Goal: Navigation & Orientation: Understand site structure

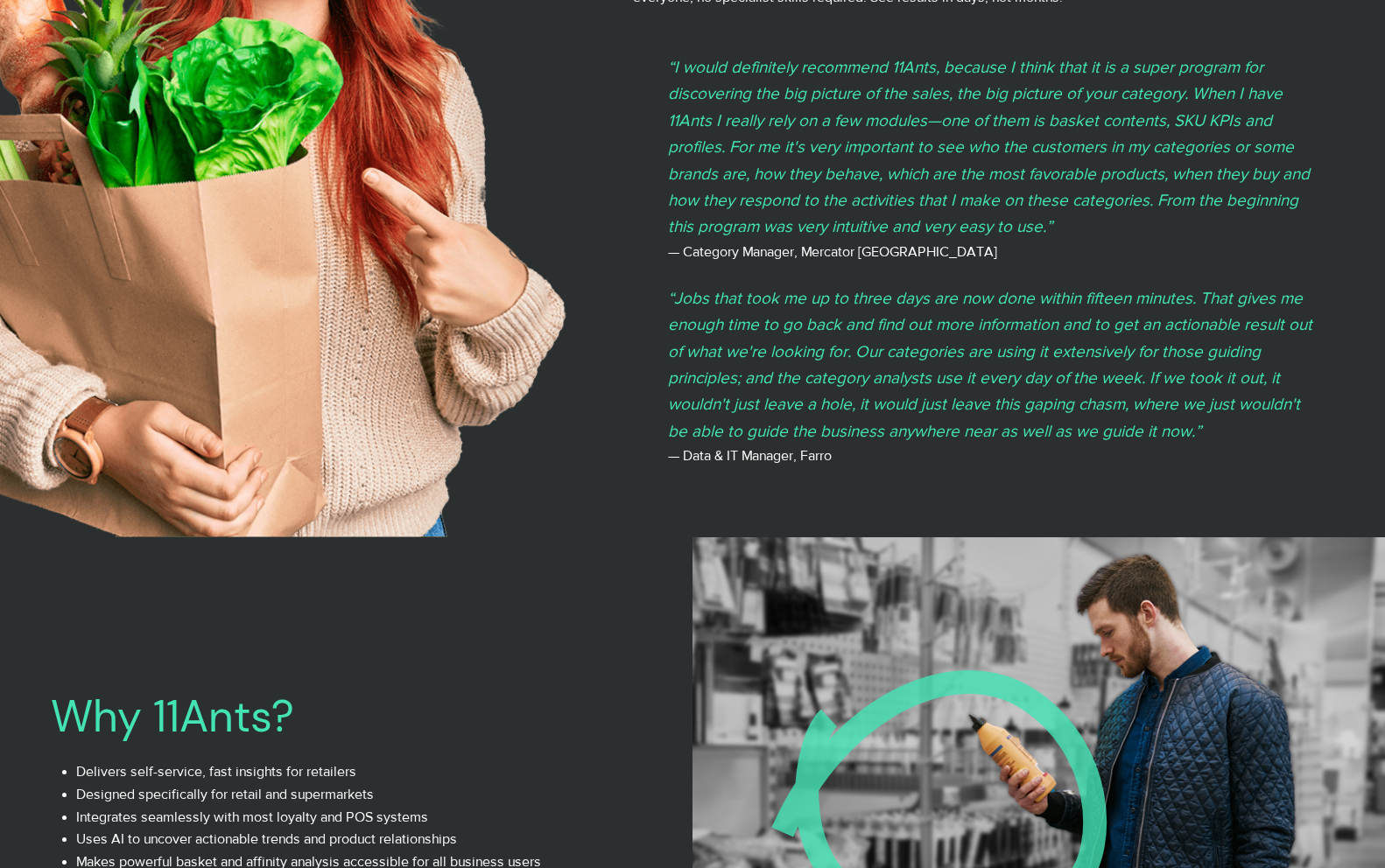
scroll to position [3919, 0]
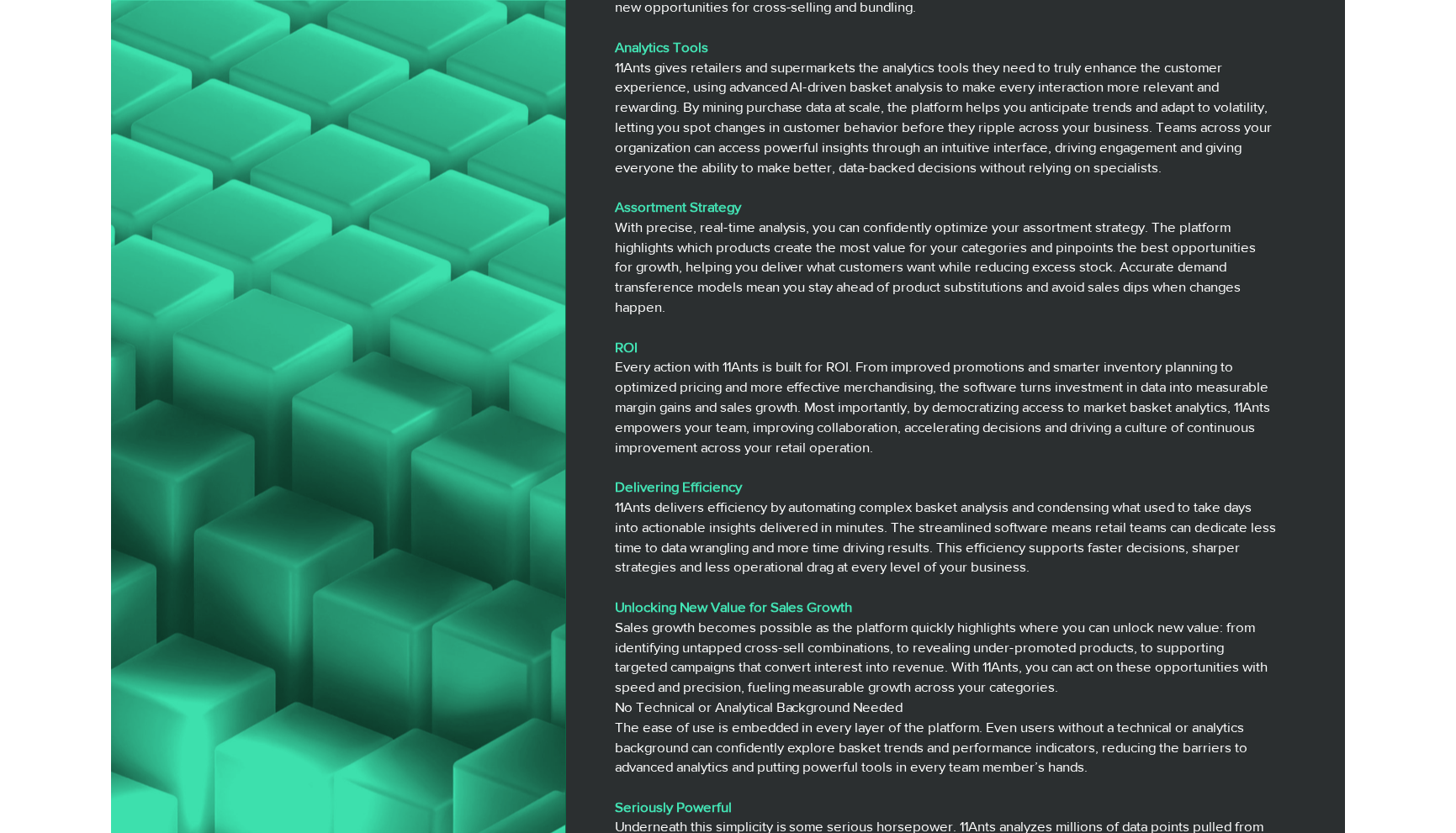
scroll to position [5367, 0]
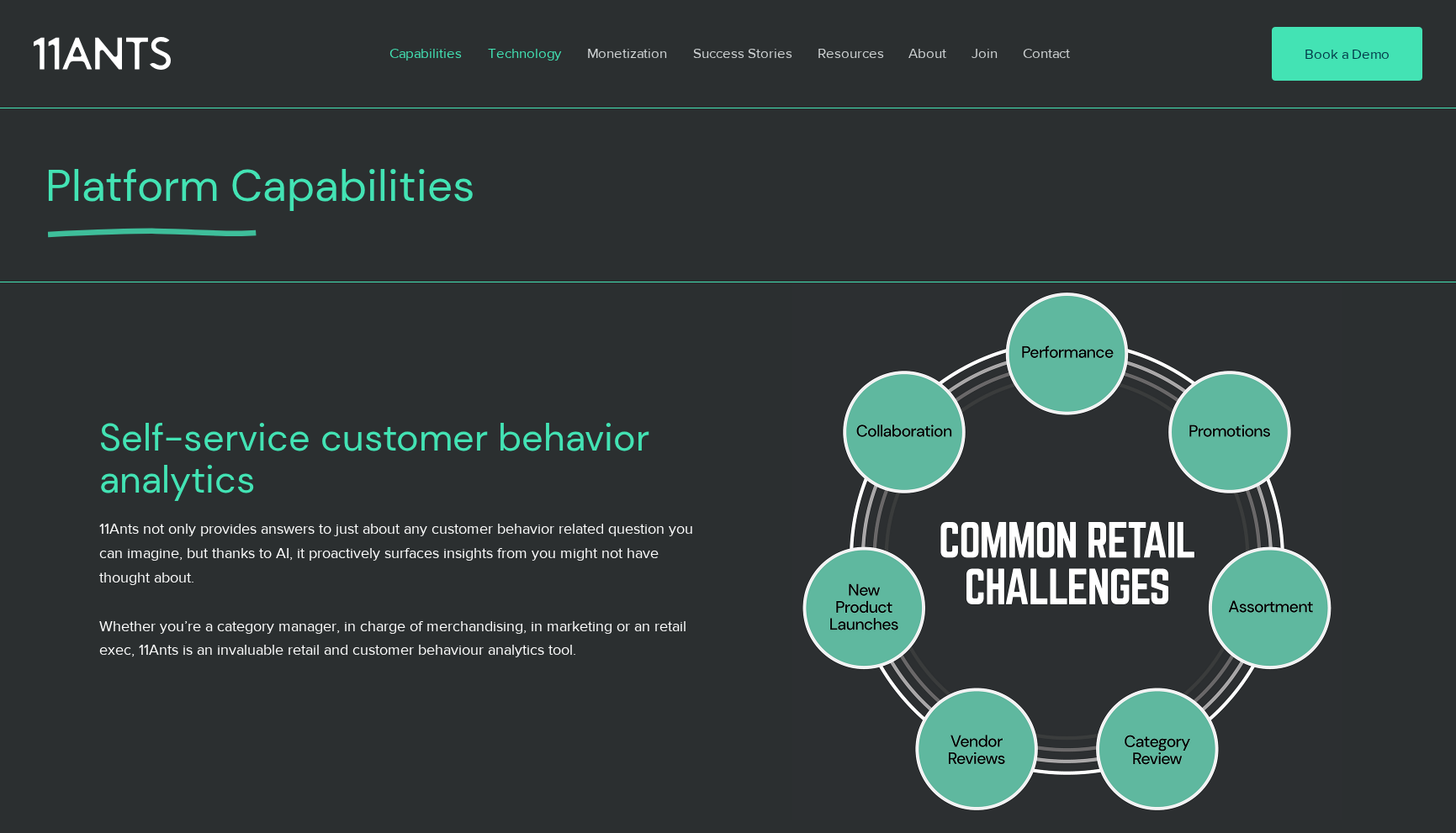
click at [531, 49] on p "Technology" at bounding box center [524, 53] width 90 height 39
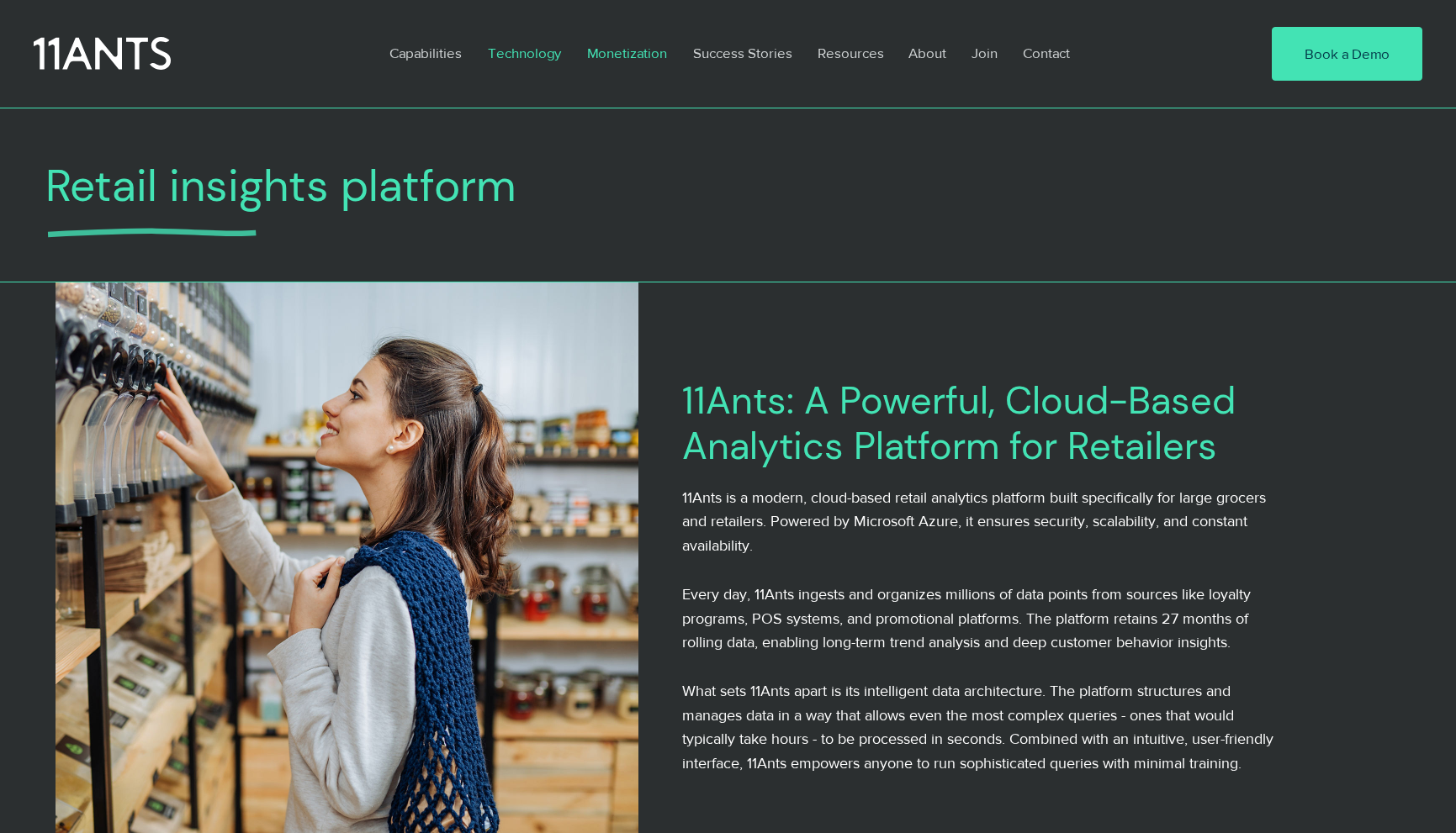
click at [654, 53] on p "Monetization" at bounding box center [627, 53] width 97 height 39
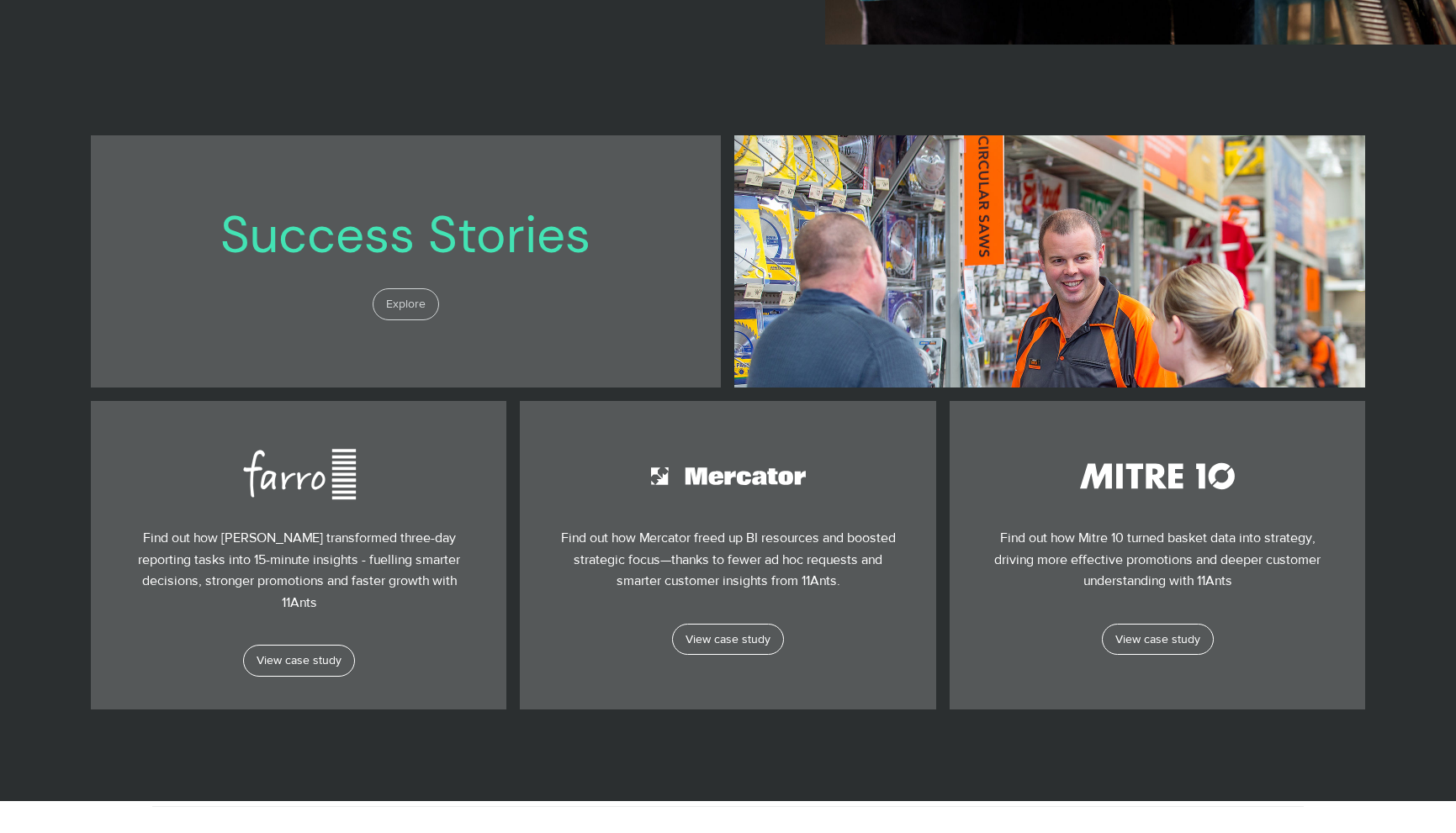
scroll to position [1036, 0]
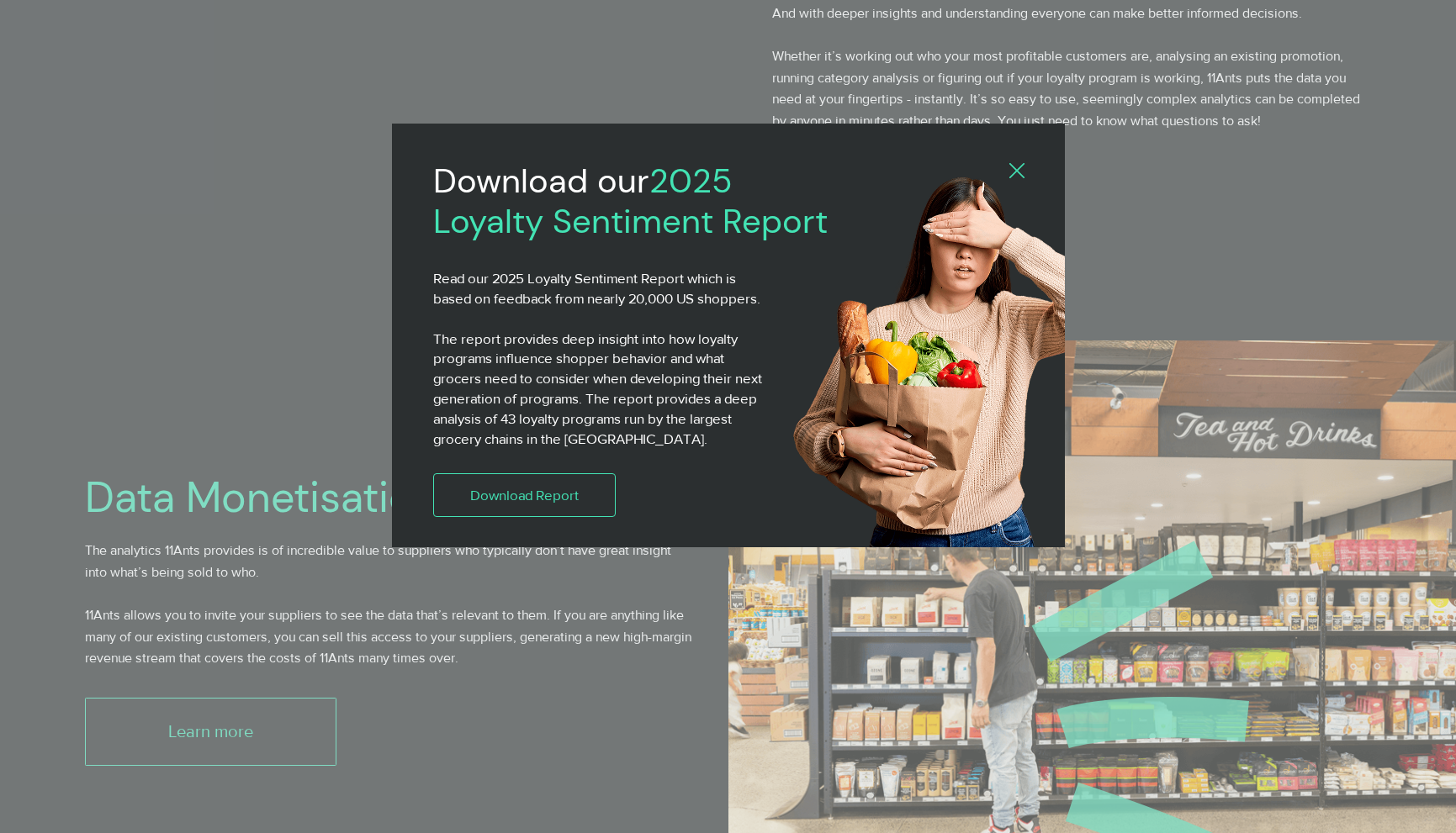
click at [294, 454] on div "2025 Loyalty Sentiment Report" at bounding box center [728, 416] width 1456 height 833
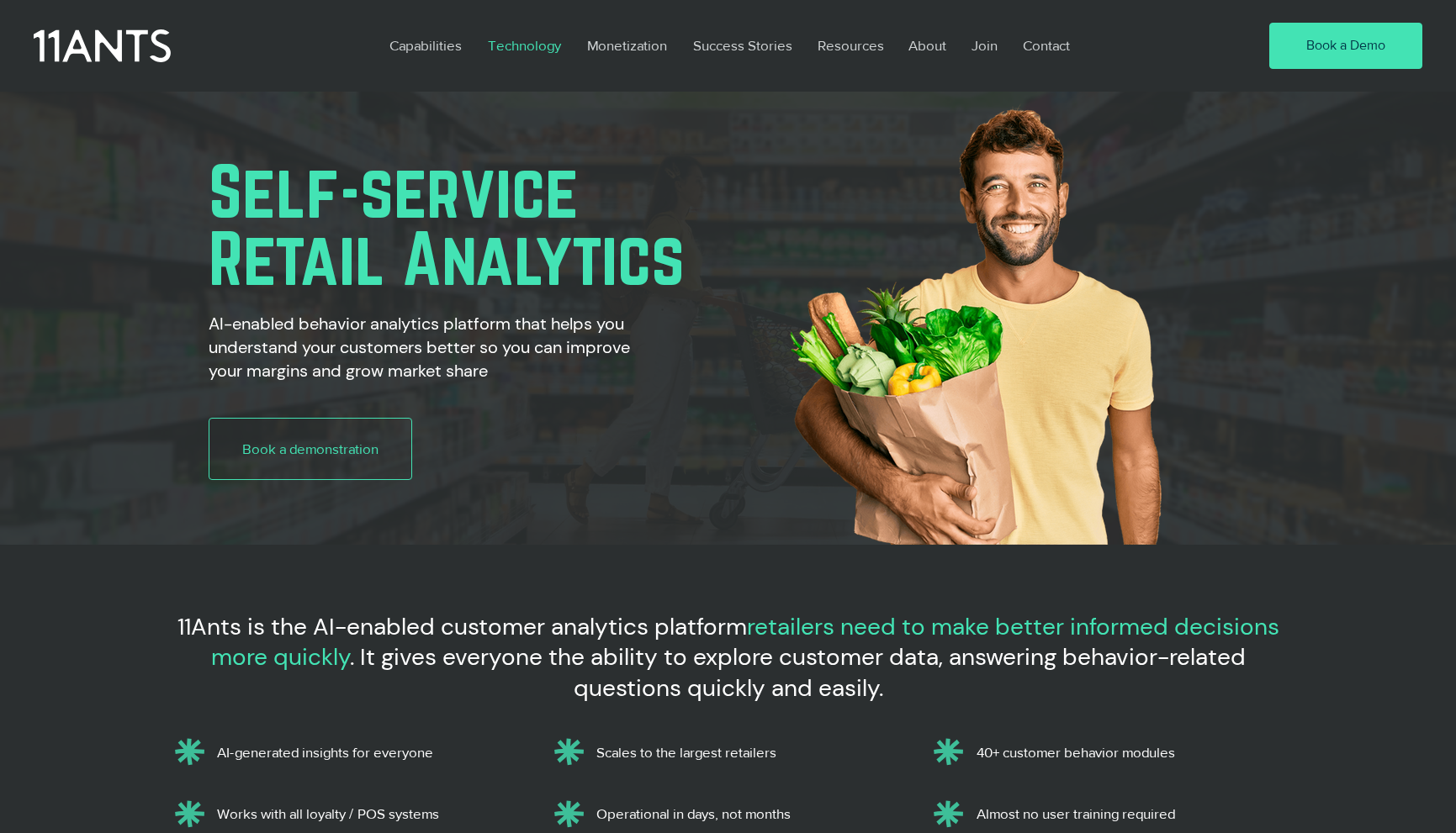
click at [522, 48] on p "Technology" at bounding box center [524, 45] width 90 height 39
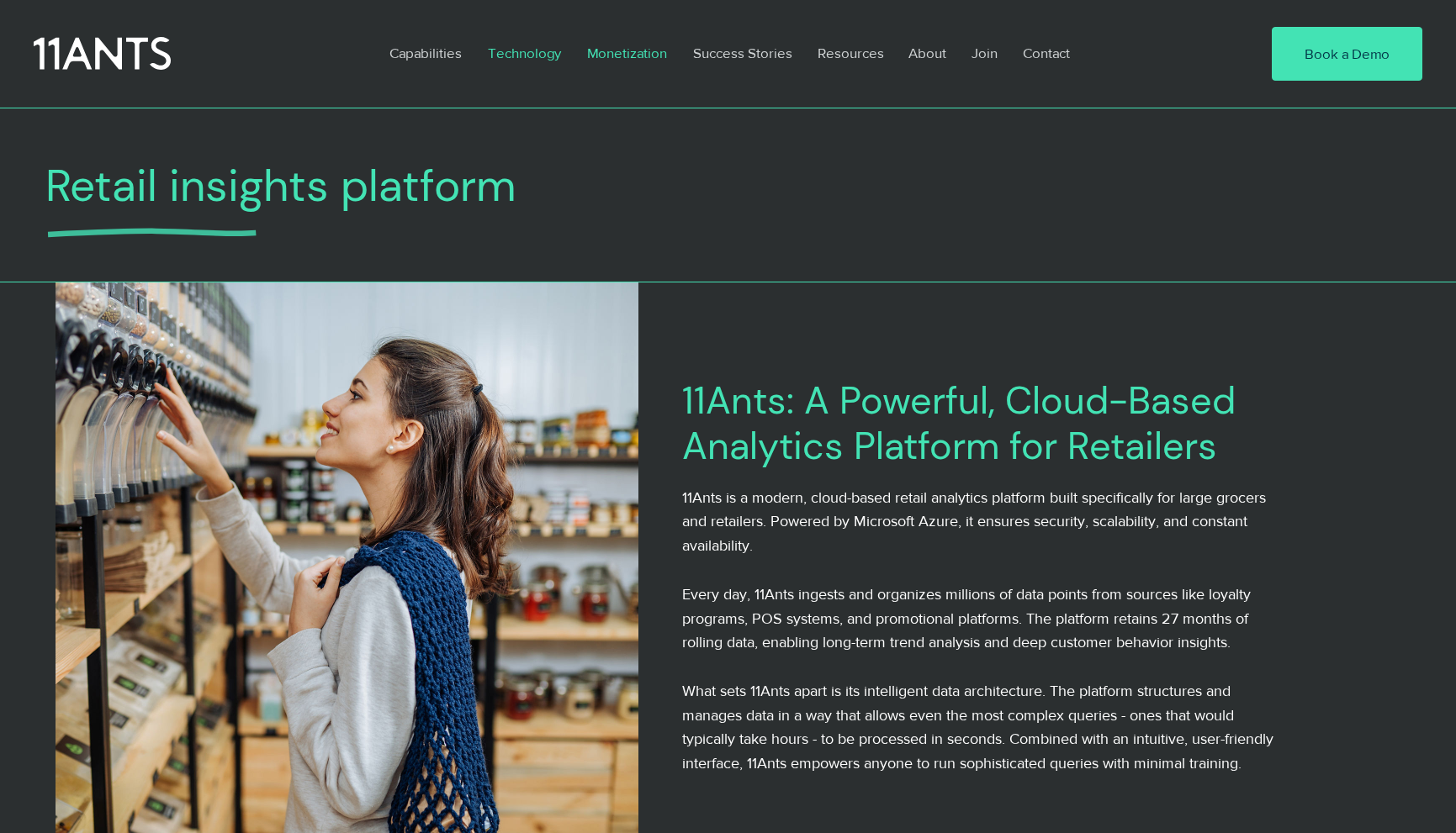
click at [636, 62] on p "Monetization" at bounding box center [627, 53] width 97 height 39
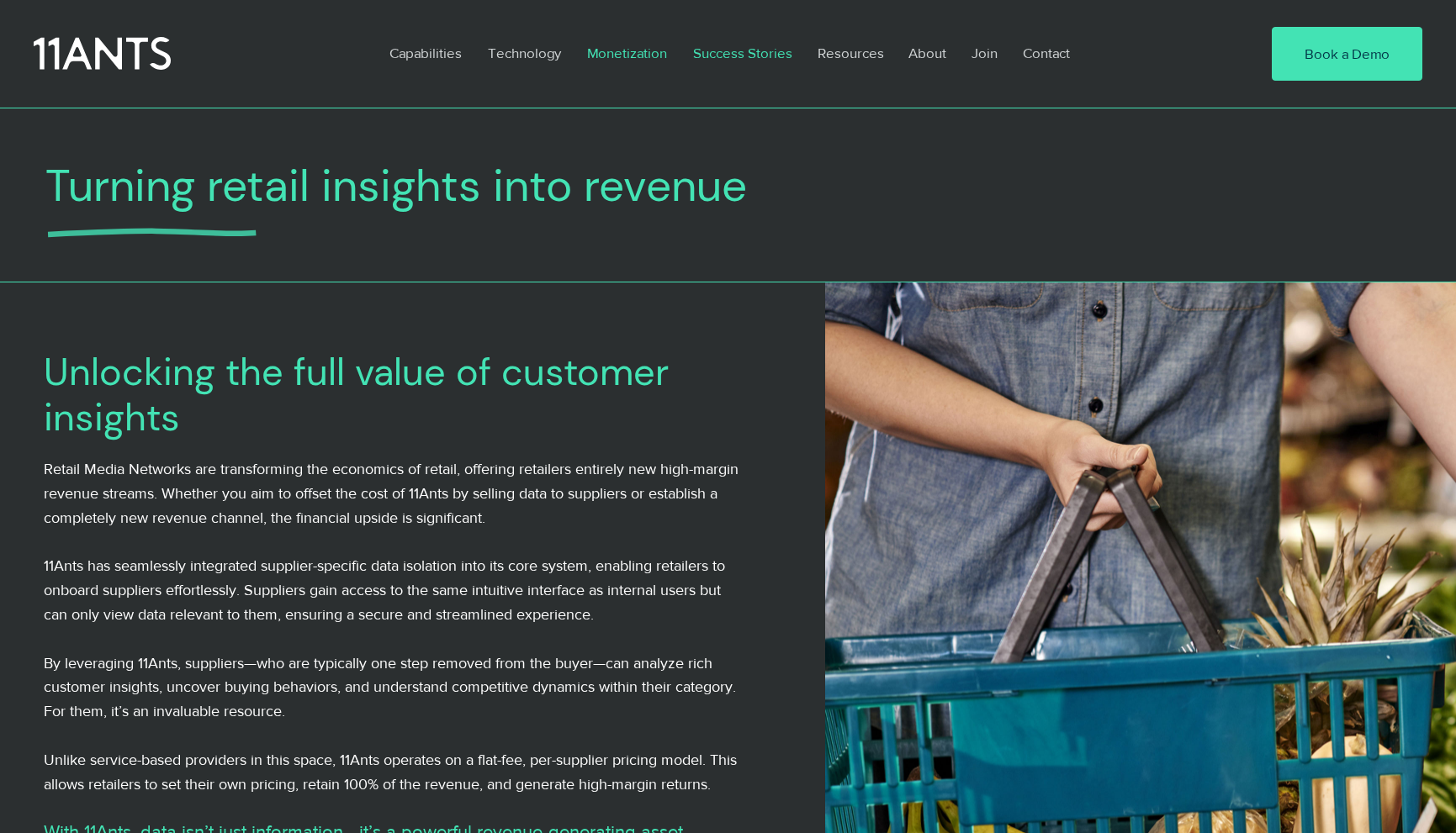
click at [756, 60] on p "Success Stories" at bounding box center [743, 53] width 116 height 39
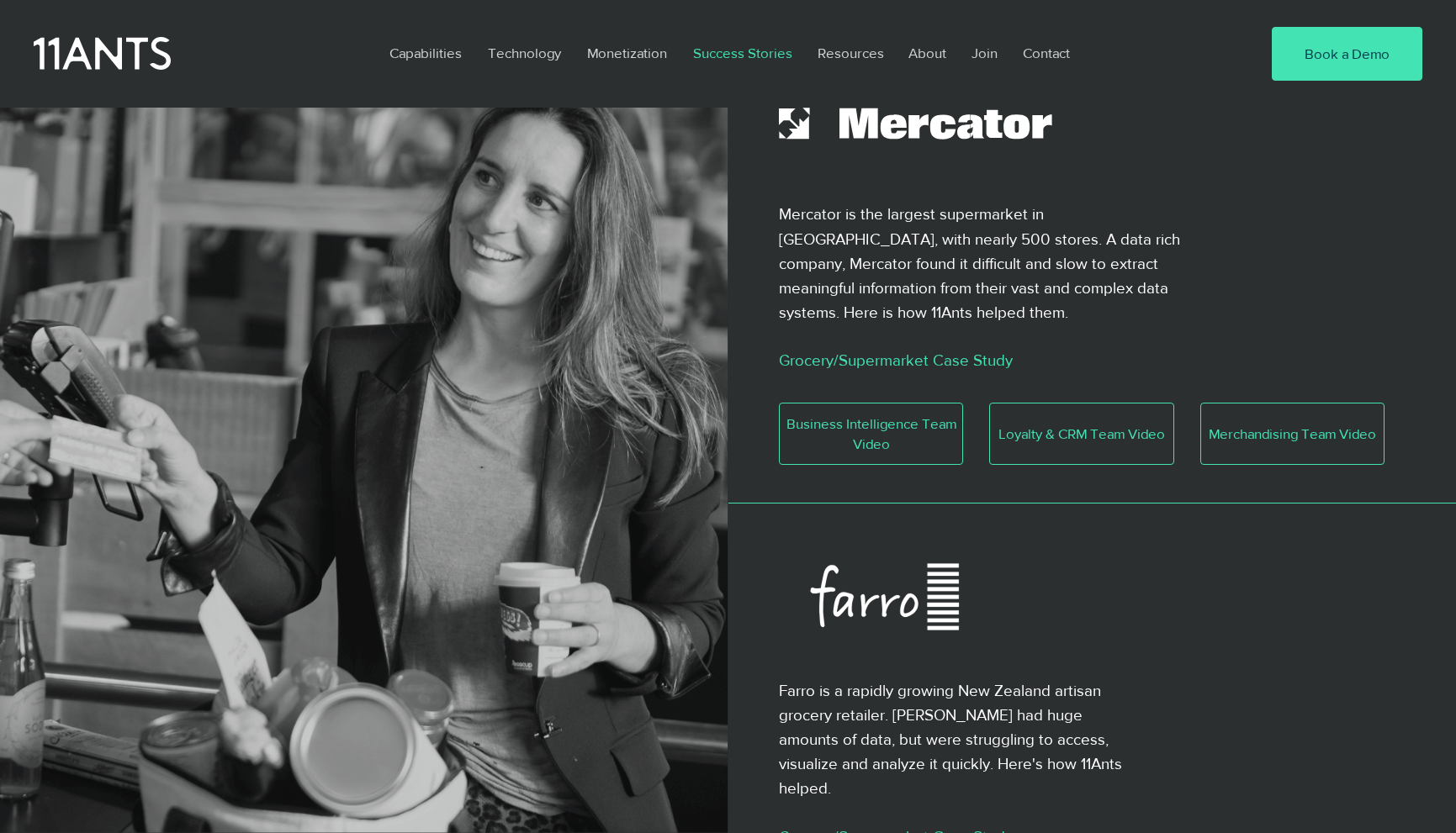
scroll to position [788, 0]
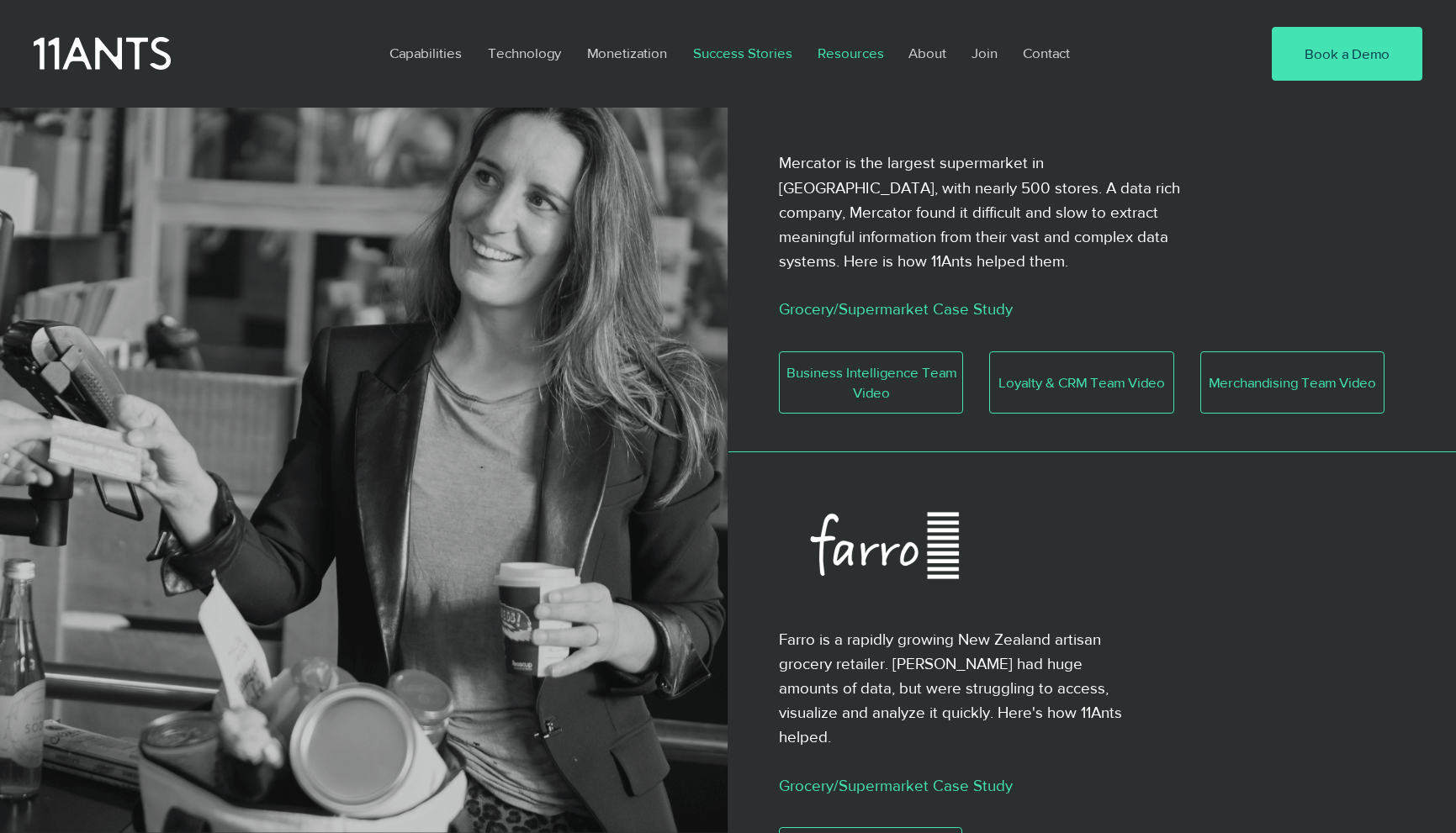
click at [859, 55] on p "Resources" at bounding box center [851, 53] width 83 height 39
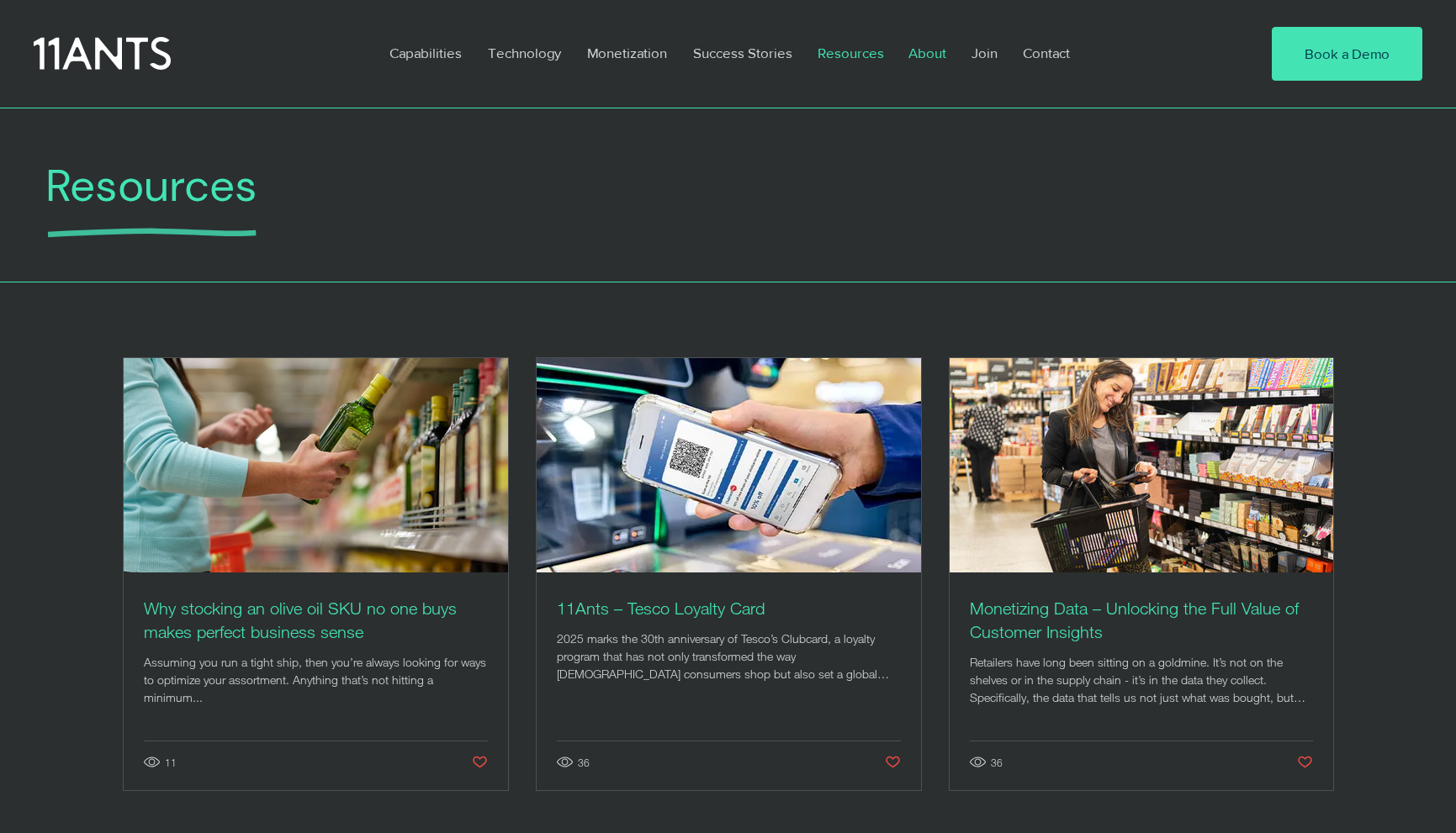
click at [932, 52] on p "About" at bounding box center [927, 53] width 54 height 39
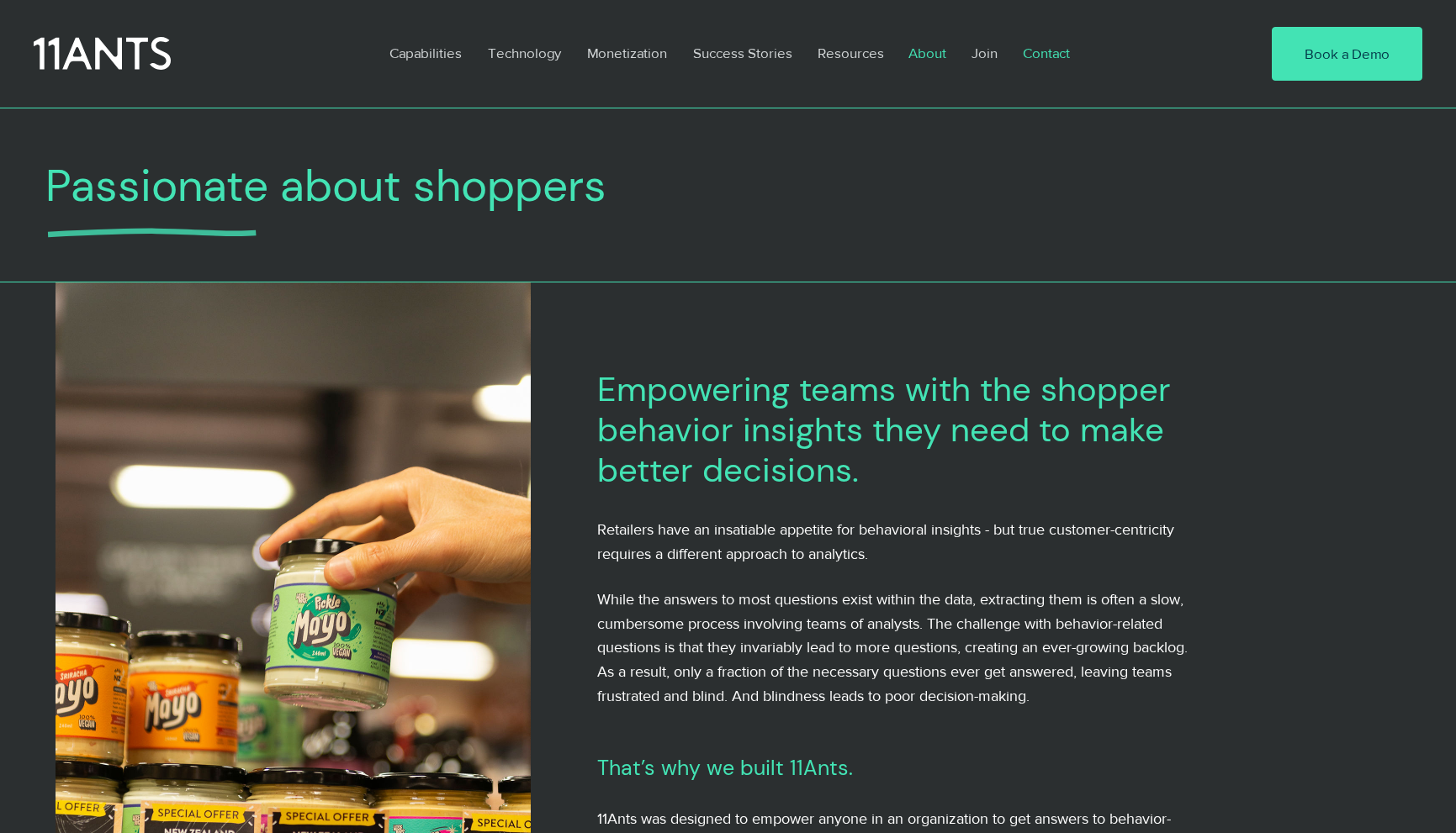
click at [1040, 57] on p "Contact" at bounding box center [1046, 53] width 64 height 39
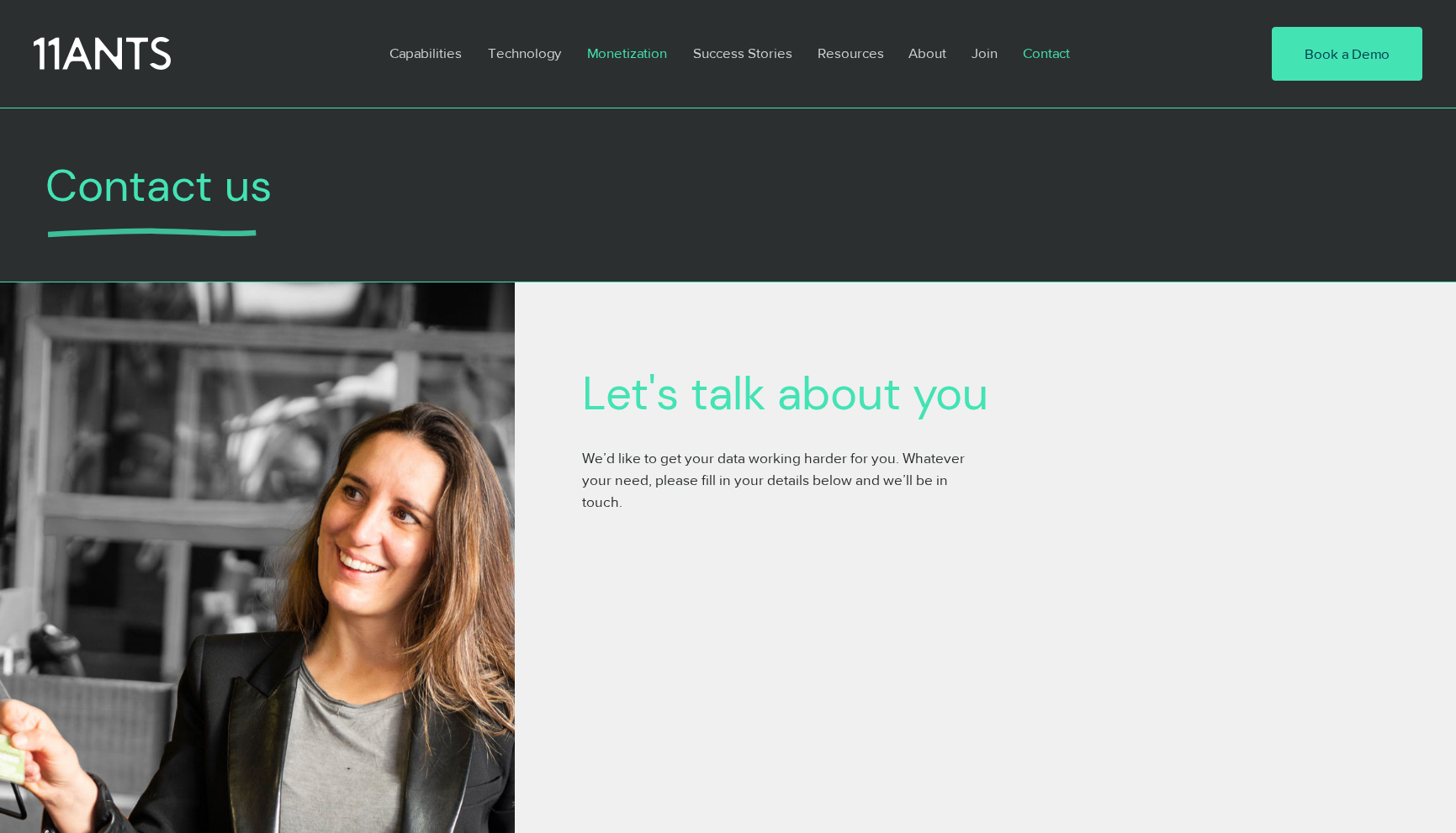
click at [648, 55] on p "Monetization" at bounding box center [627, 53] width 97 height 39
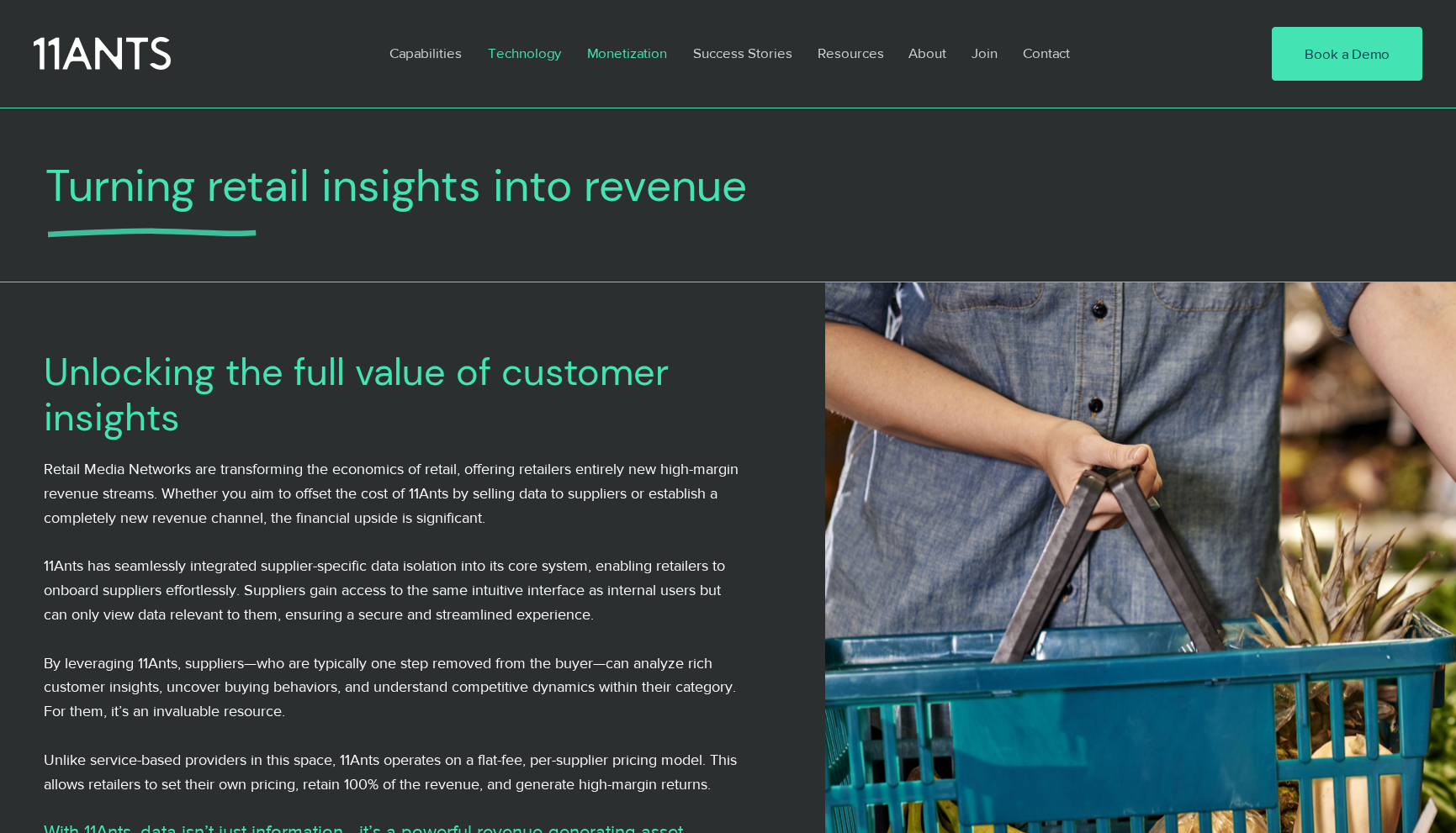
click at [532, 54] on p "Technology" at bounding box center [524, 53] width 90 height 39
